Goal: Check status: Check status

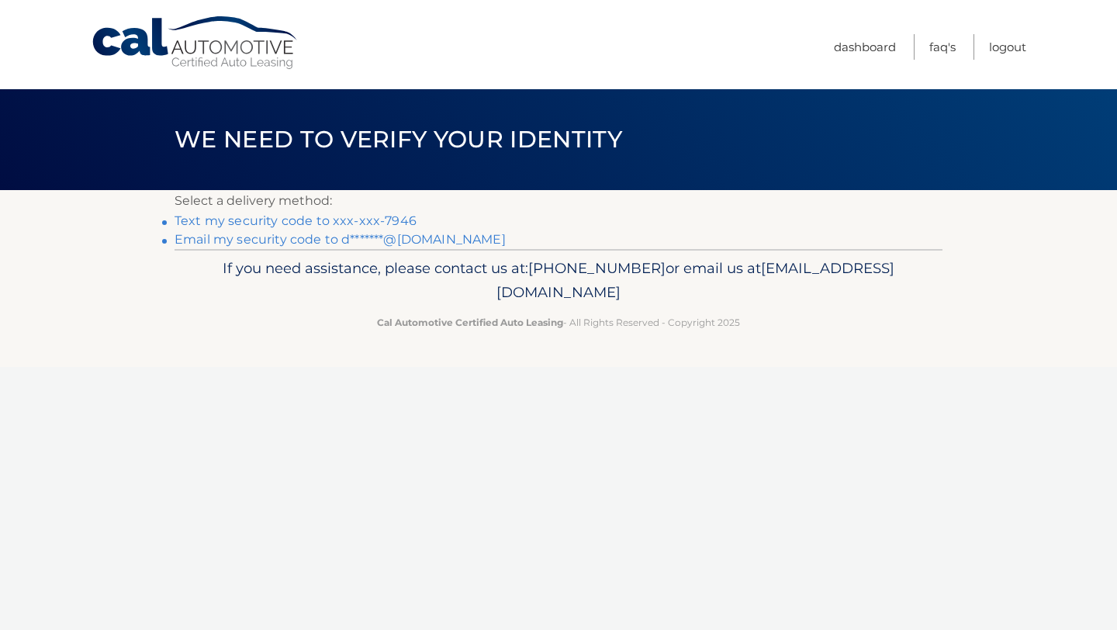
click at [304, 219] on link "Text my security code to xxx-xxx-7946" at bounding box center [296, 220] width 242 height 15
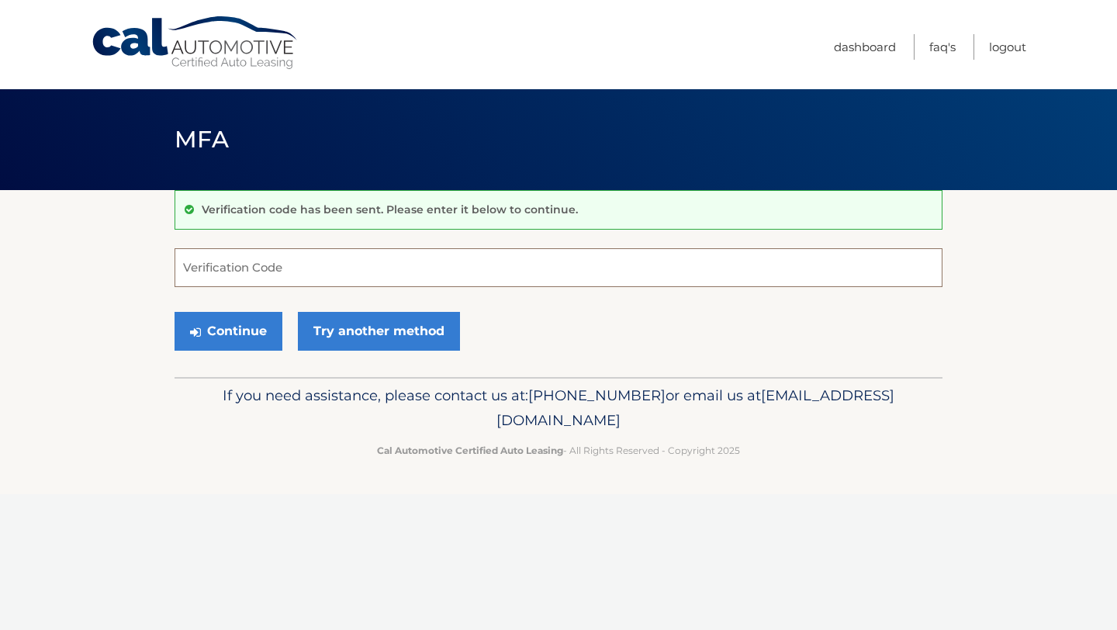
click at [292, 257] on input "Verification Code" at bounding box center [559, 267] width 768 height 39
type input "526352"
click at [243, 348] on button "Continue" at bounding box center [229, 331] width 108 height 39
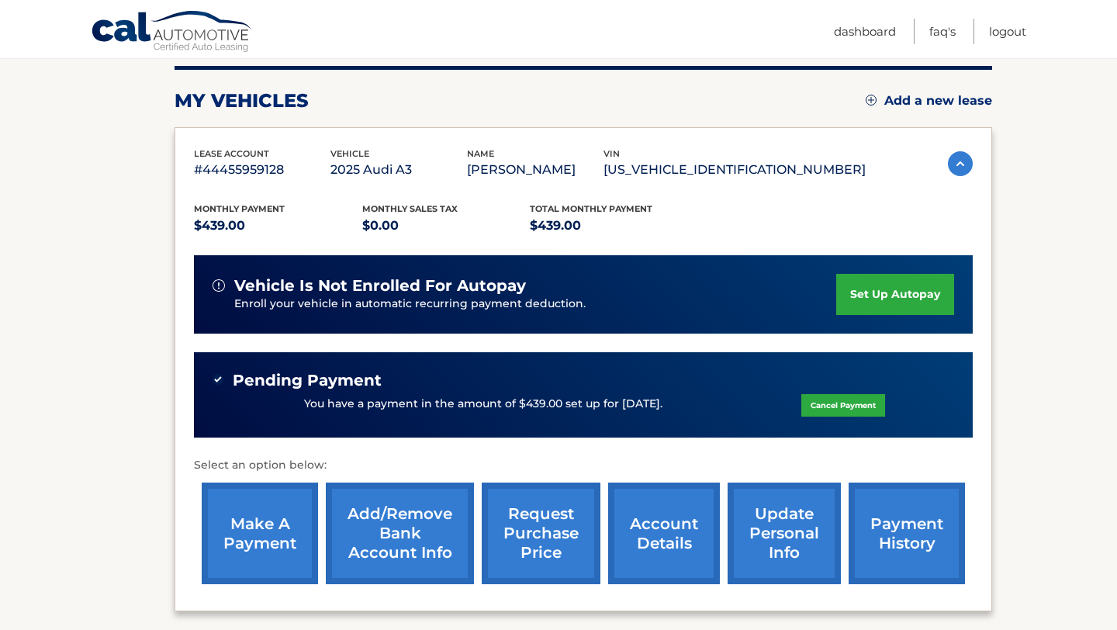
scroll to position [195, 0]
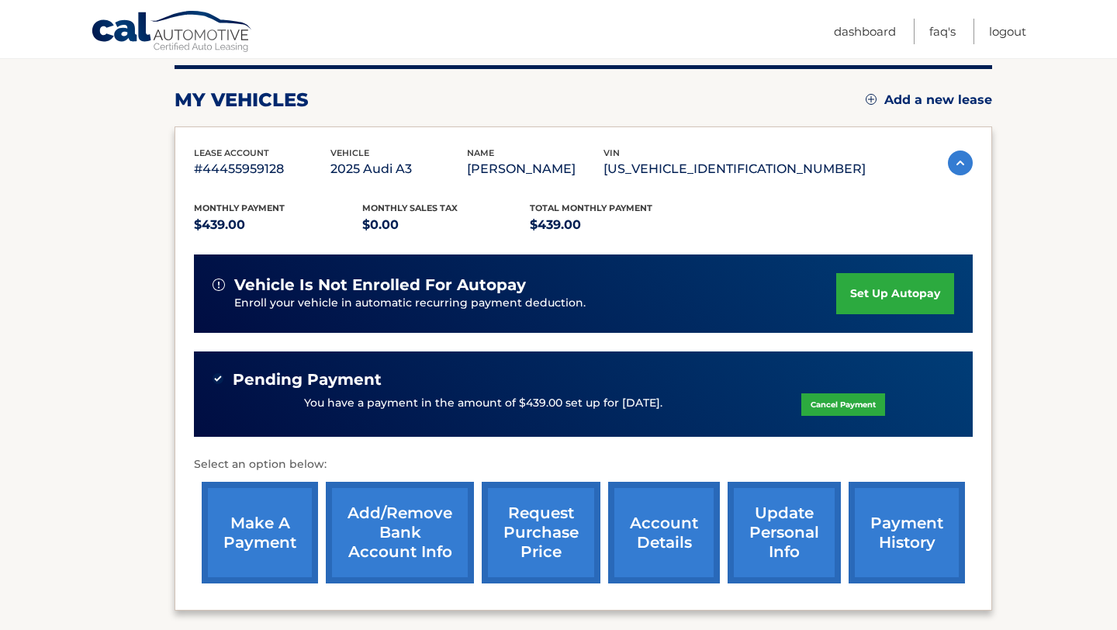
click at [954, 161] on img at bounding box center [960, 162] width 25 height 25
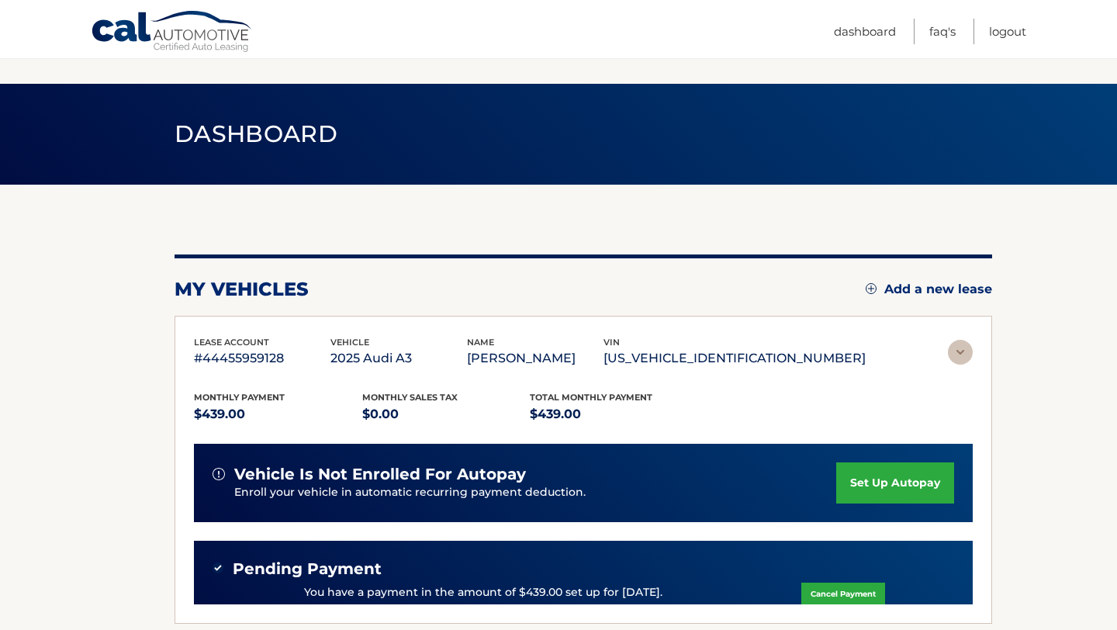
scroll to position [0, 0]
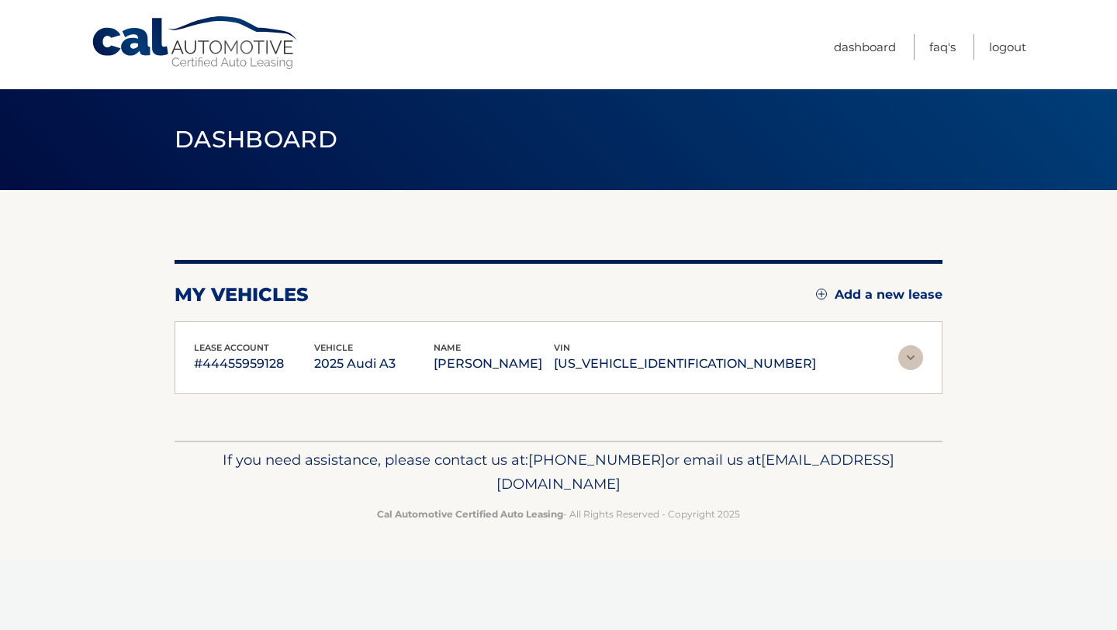
click at [954, 161] on div "Dashboard" at bounding box center [558, 139] width 1117 height 101
click at [869, 344] on div "lease account #44455959128 vehicle 2025 Audi A3 name [PERSON_NAME] vin [US_VEHI…" at bounding box center [558, 358] width 729 height 35
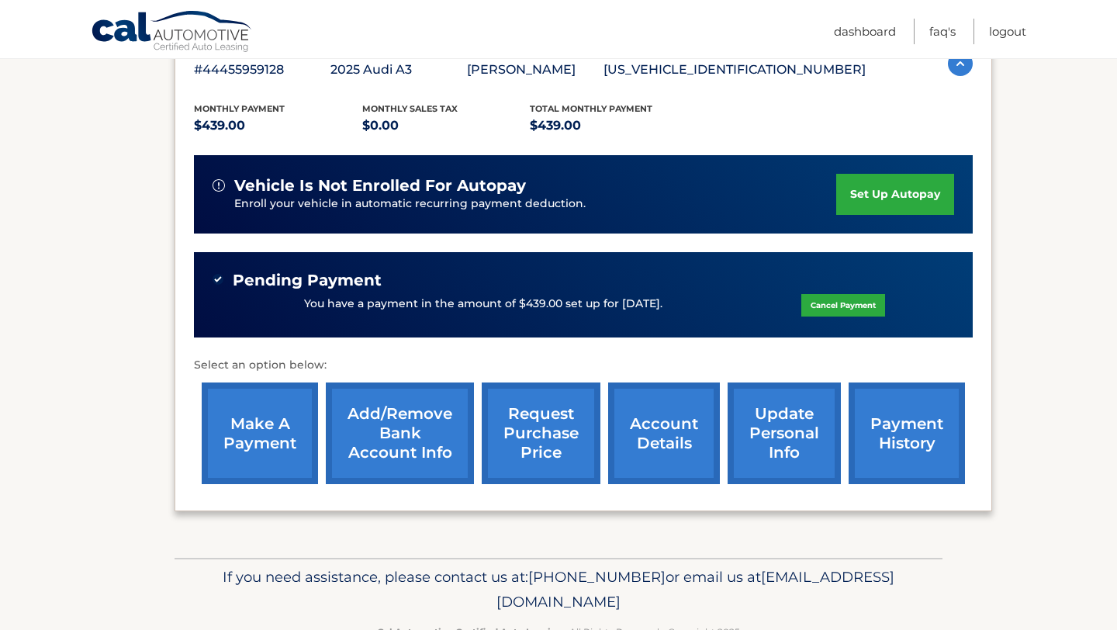
scroll to position [339, 0]
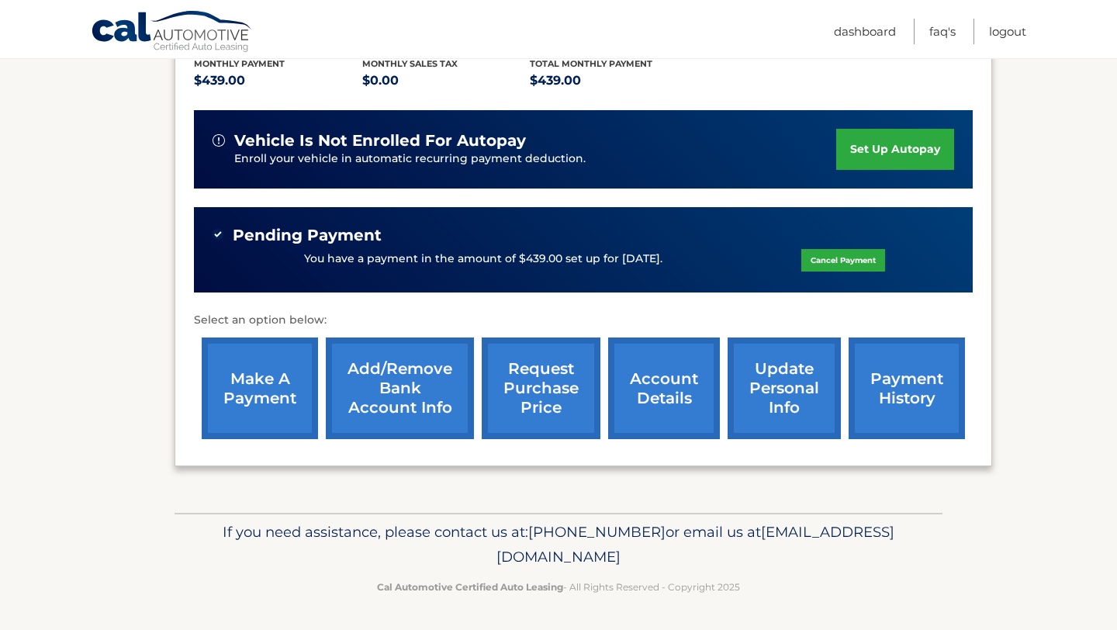
click at [910, 379] on link "payment history" at bounding box center [907, 388] width 116 height 102
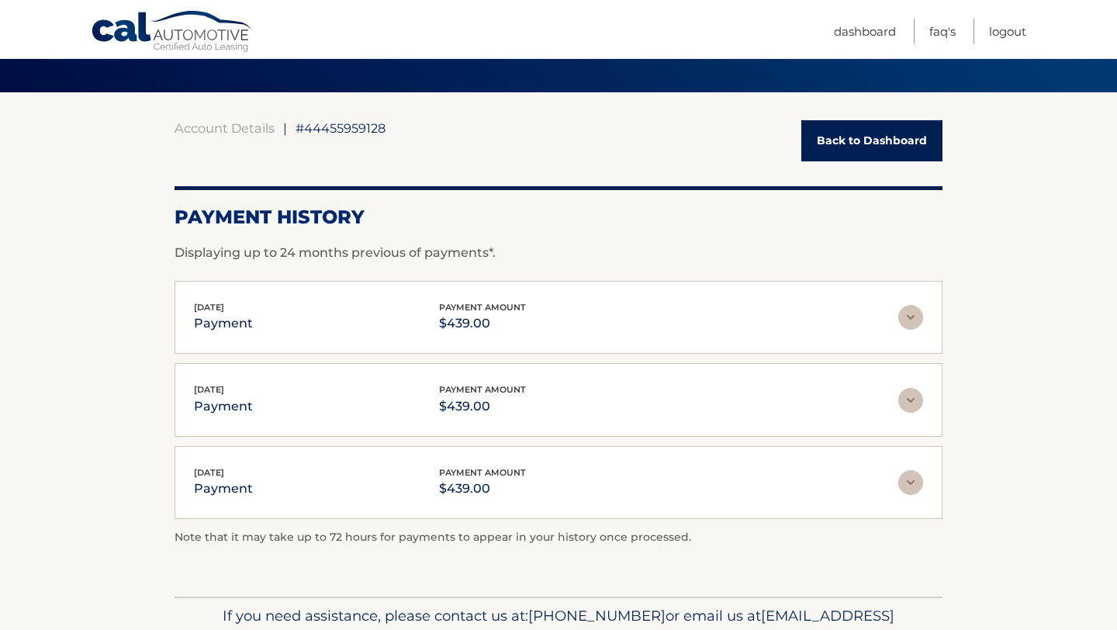
scroll to position [104, 0]
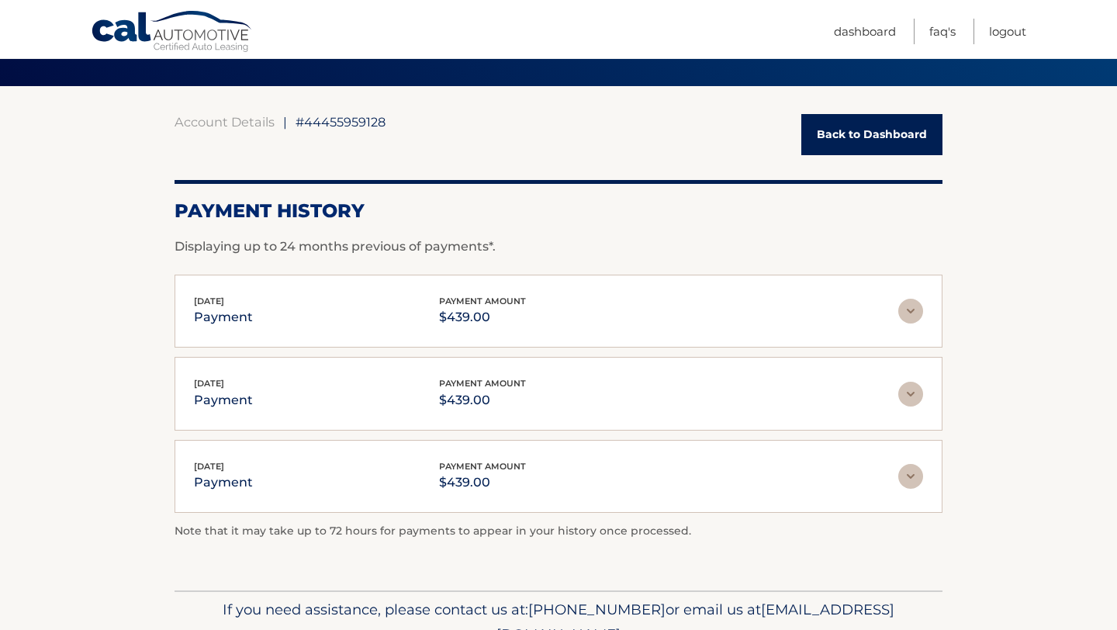
click at [913, 390] on img at bounding box center [910, 394] width 25 height 25
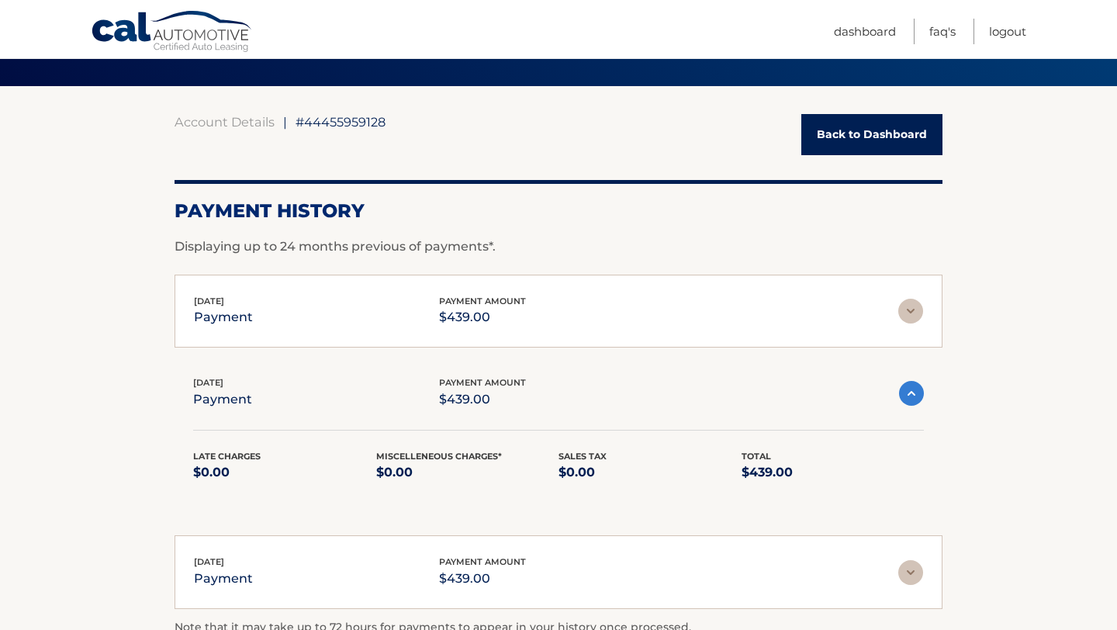
click at [913, 390] on img at bounding box center [911, 393] width 25 height 25
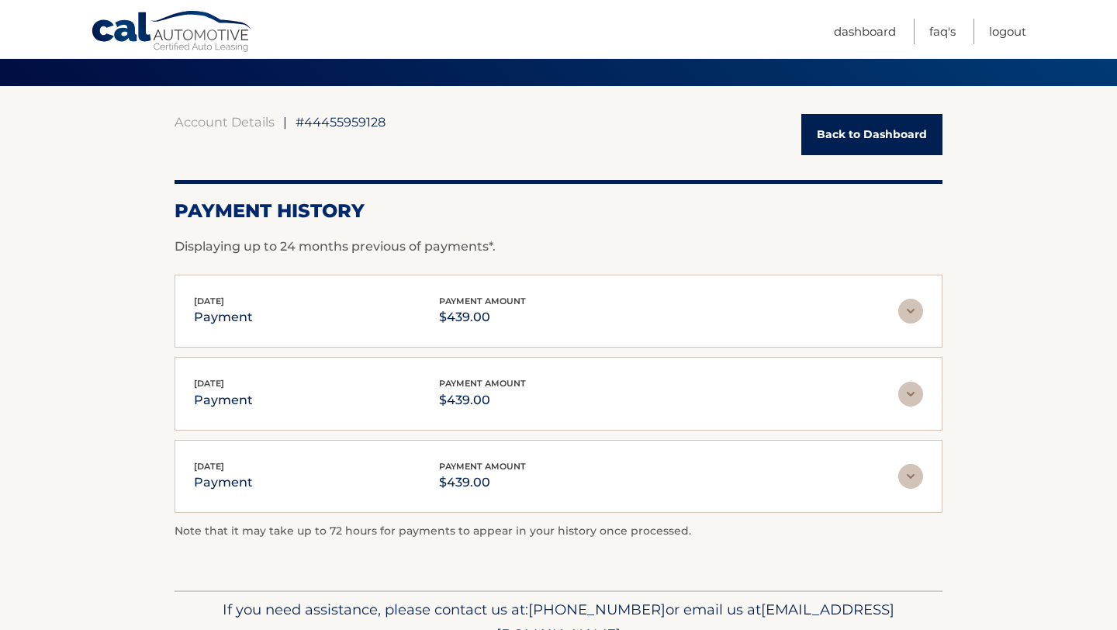
click at [905, 467] on img at bounding box center [910, 476] width 25 height 25
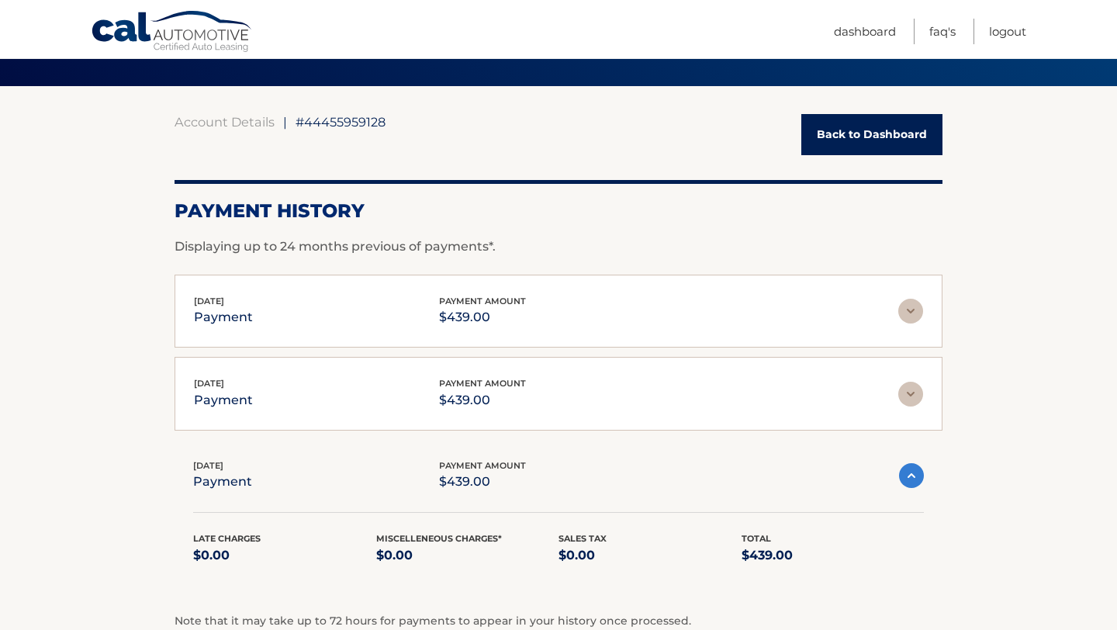
click at [905, 469] on img at bounding box center [911, 475] width 25 height 25
